Goal: Navigation & Orientation: Find specific page/section

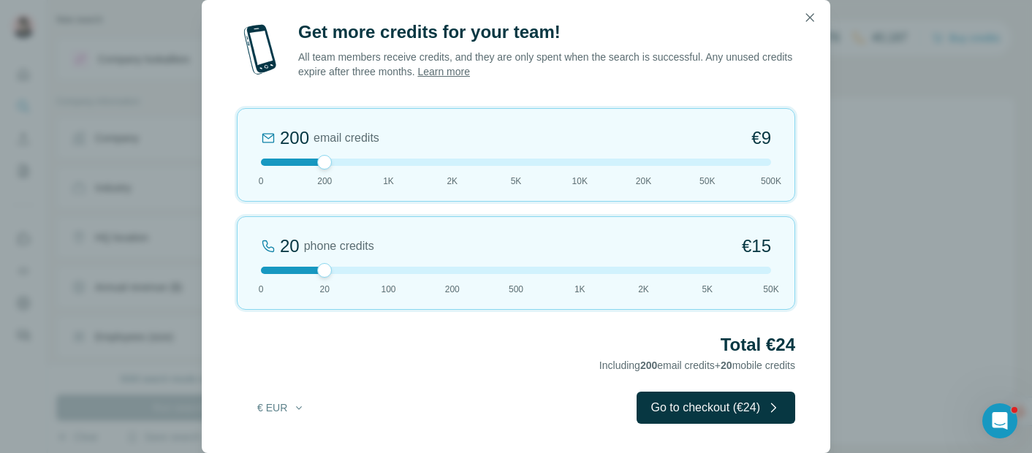
click at [391, 164] on div at bounding box center [516, 162] width 510 height 7
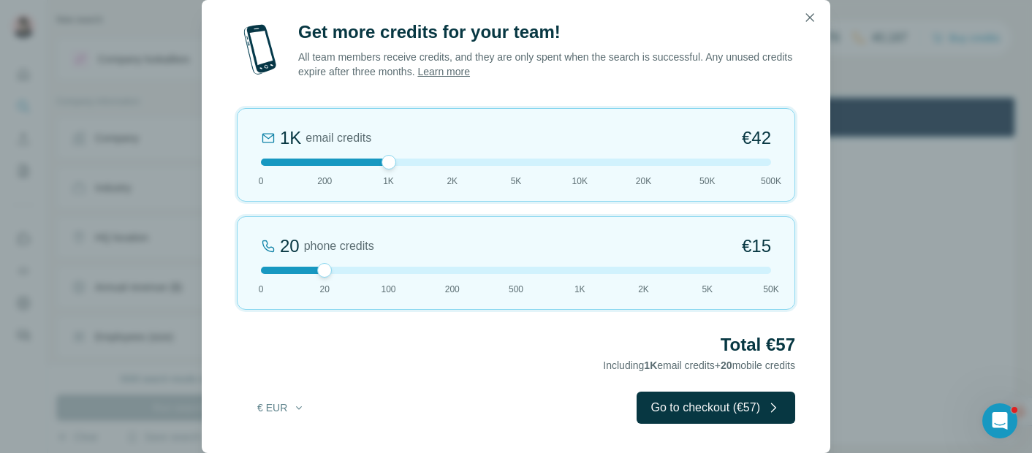
click at [269, 270] on div at bounding box center [516, 270] width 510 height 7
